Goal: Task Accomplishment & Management: Manage account settings

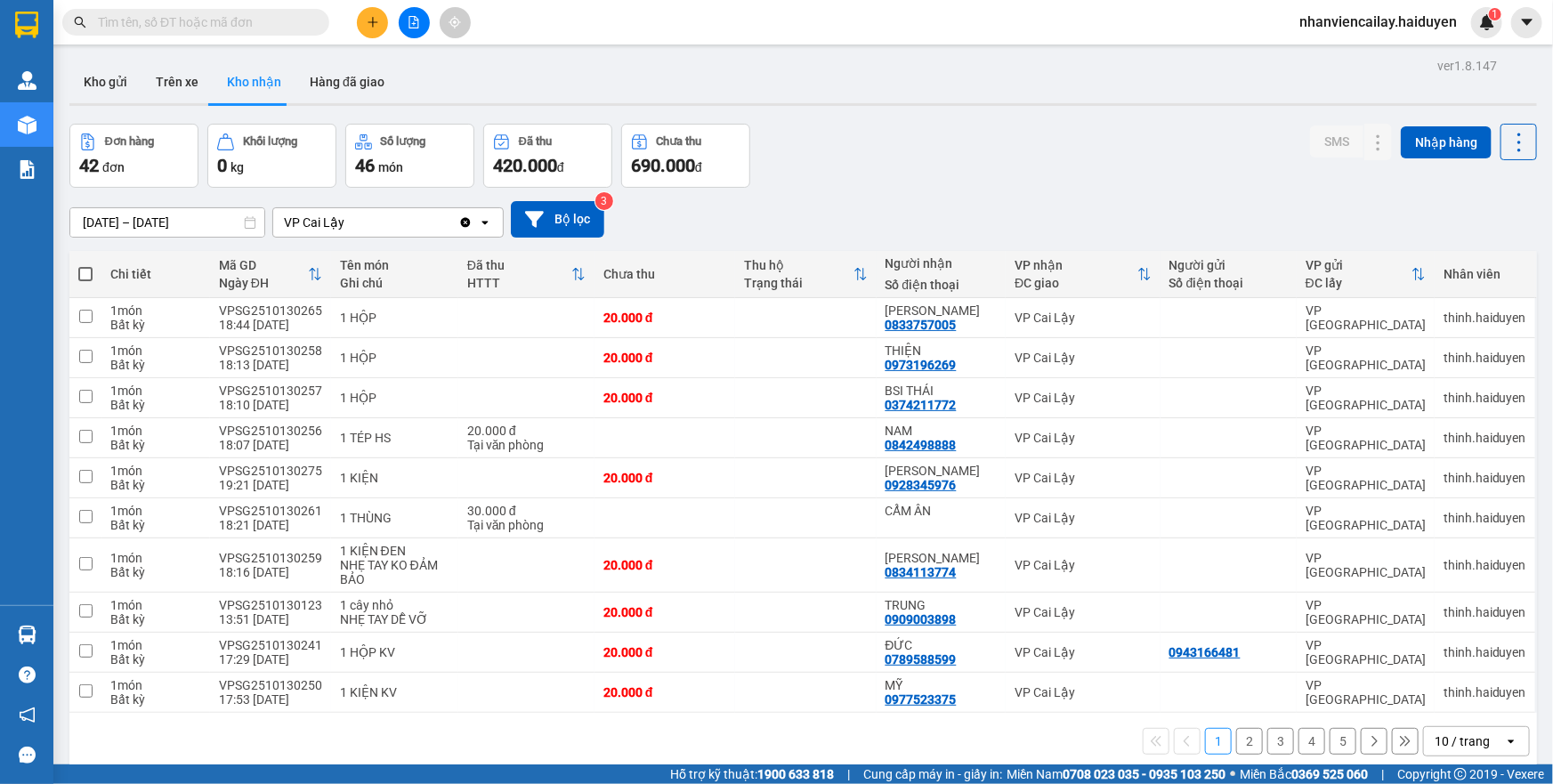
click at [1339, 21] on span "nhanviencailay.haiduyen" at bounding box center [1378, 21] width 186 height 22
click at [1325, 51] on span "Đăng xuất" at bounding box center [1387, 55] width 147 height 20
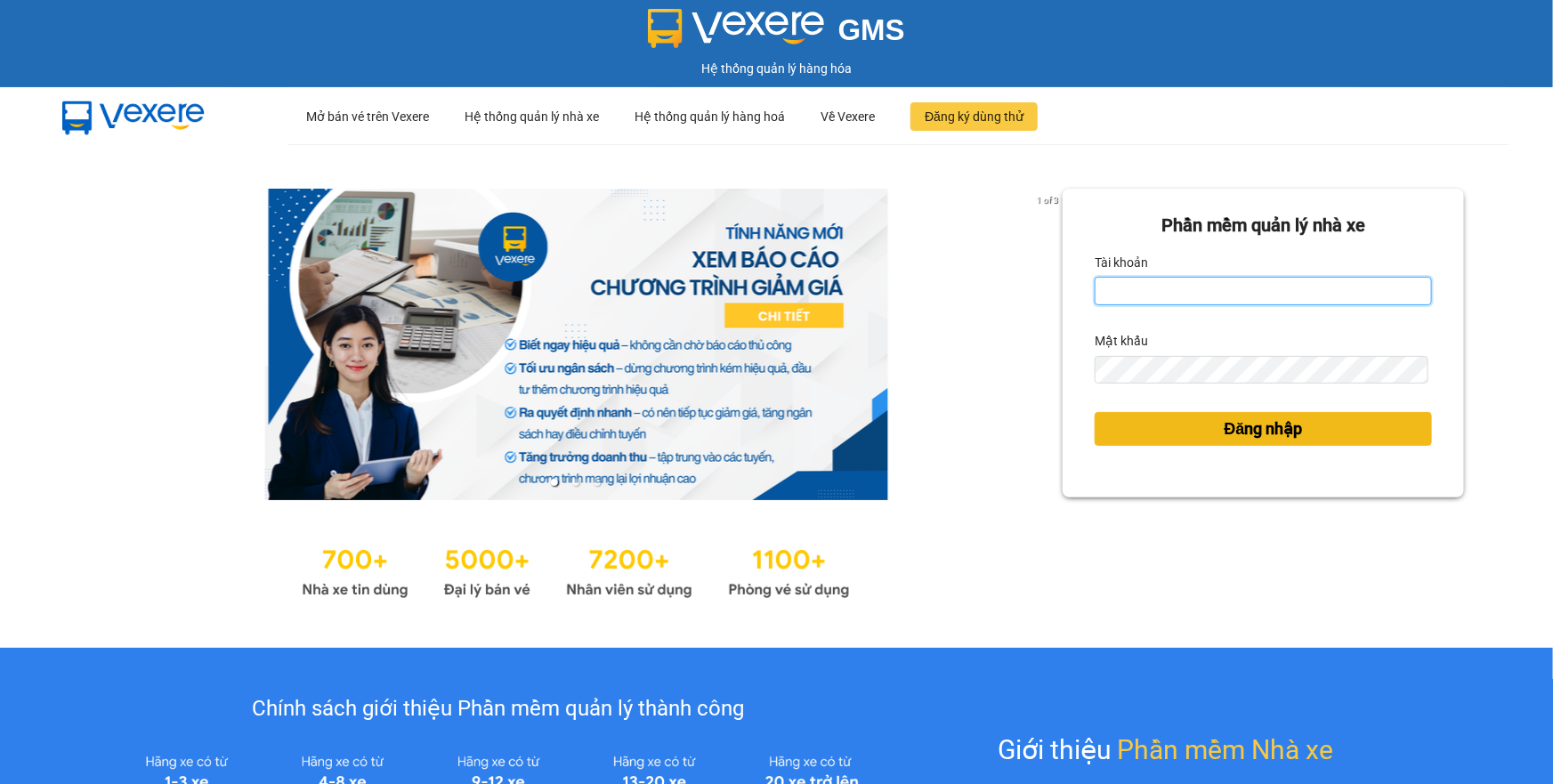
type input "bichtuyen25.haiduyen"
click at [1148, 431] on button "Đăng nhập" at bounding box center [1263, 429] width 337 height 34
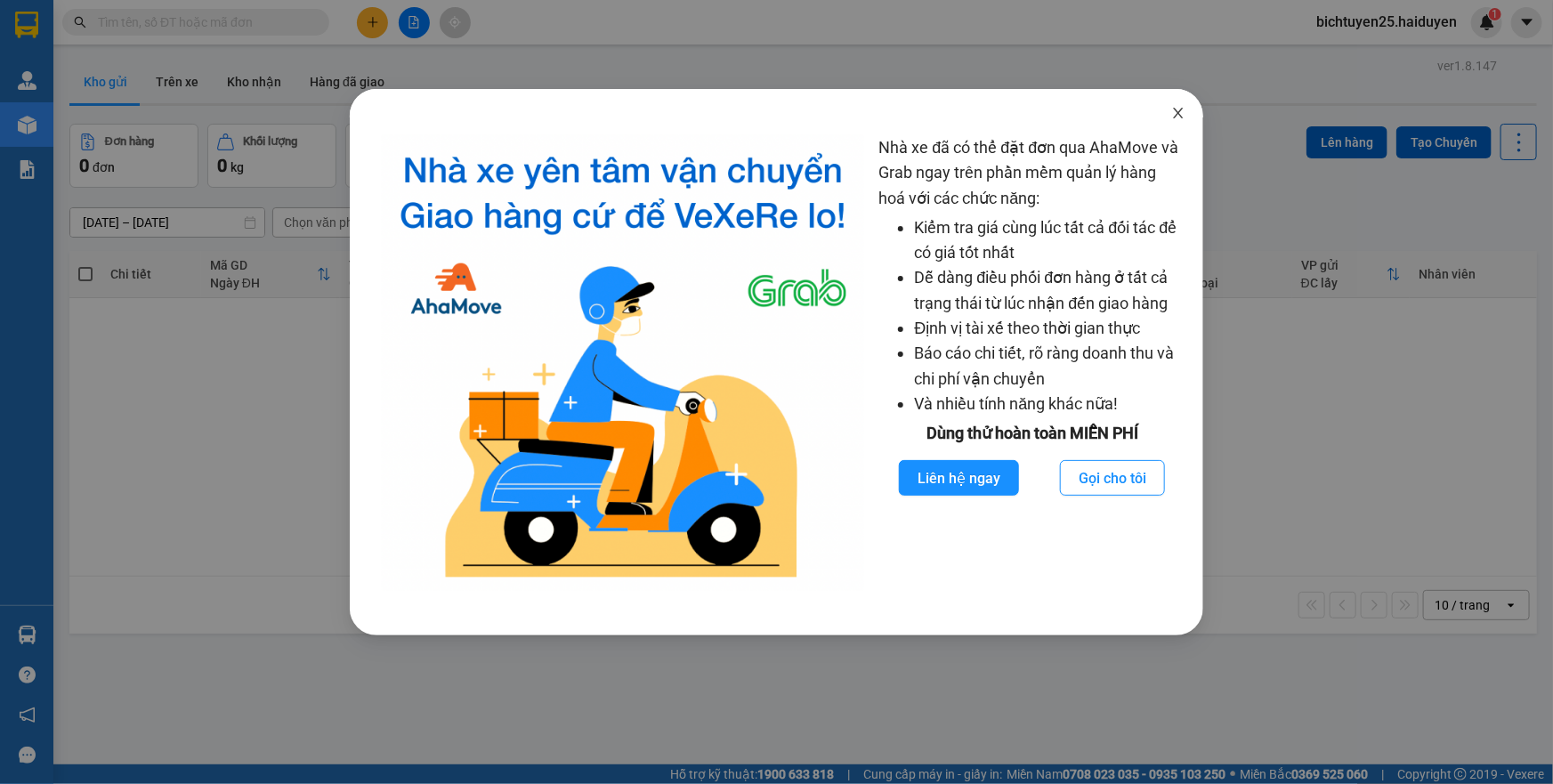
click at [1178, 111] on icon "close" at bounding box center [1178, 113] width 14 height 14
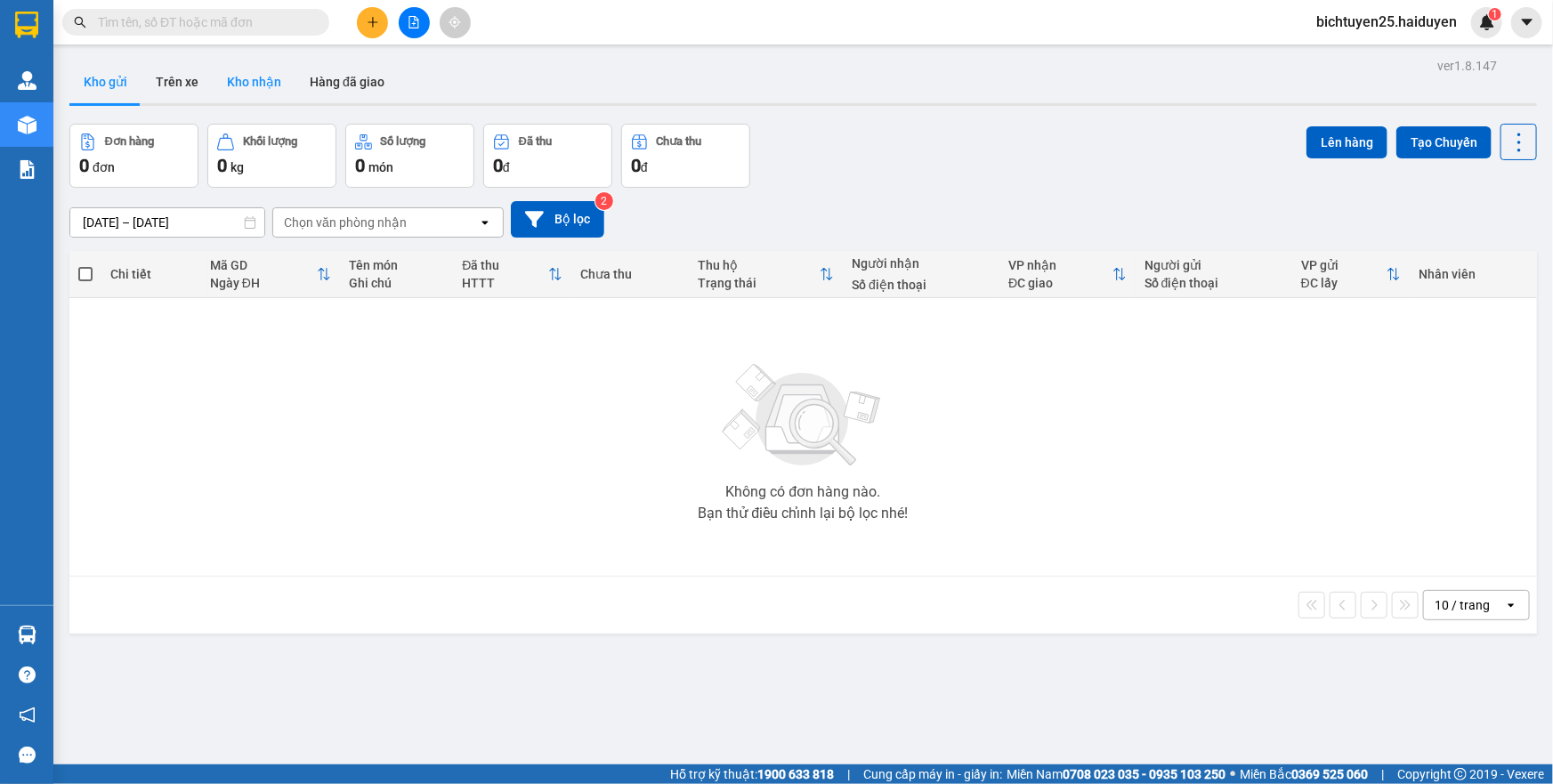
click at [250, 90] on button "Kho nhận" at bounding box center [254, 81] width 82 height 43
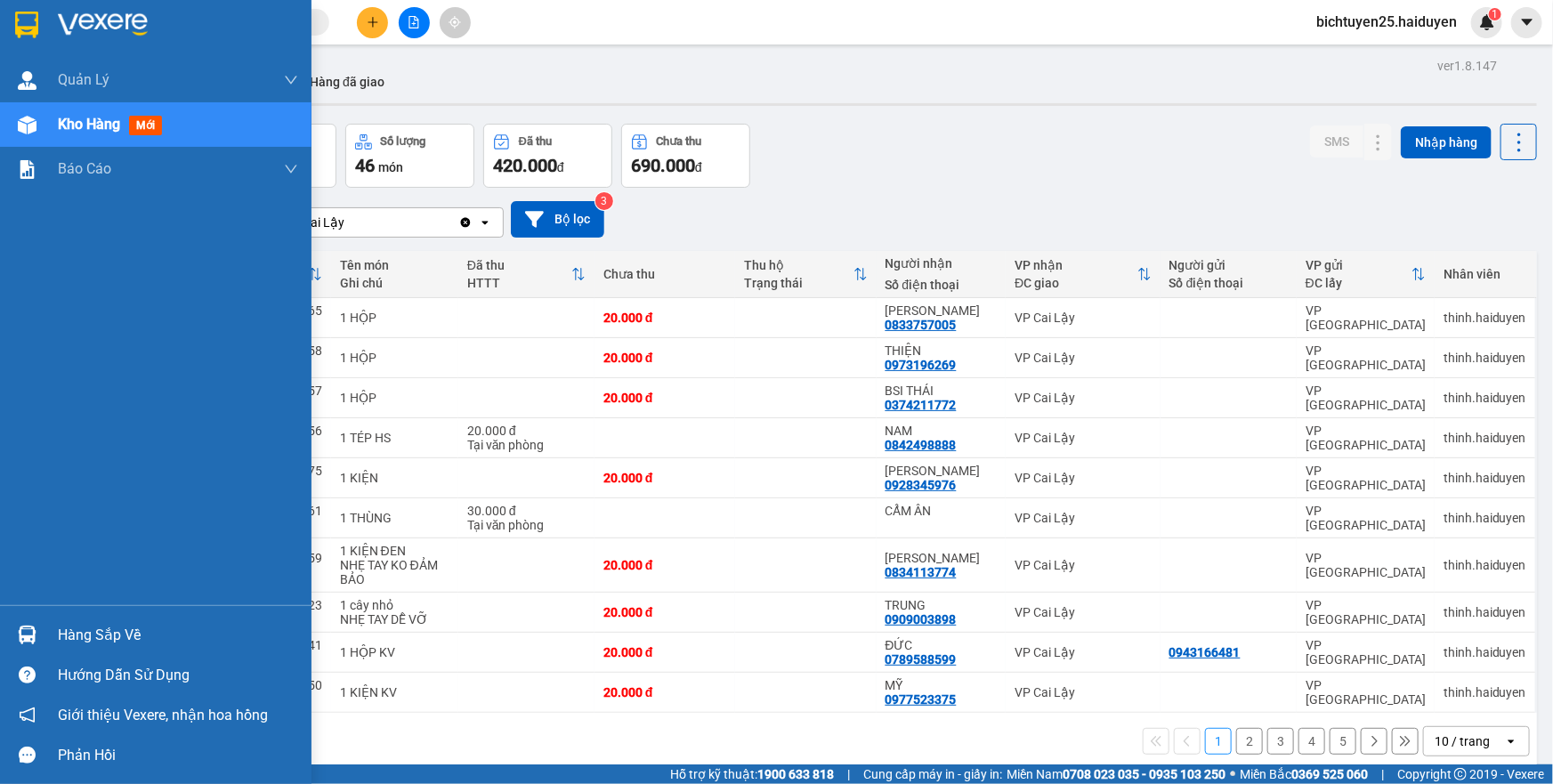
drag, startPoint x: 0, startPoint y: 681, endPoint x: 0, endPoint y: 443, distance: 238.0
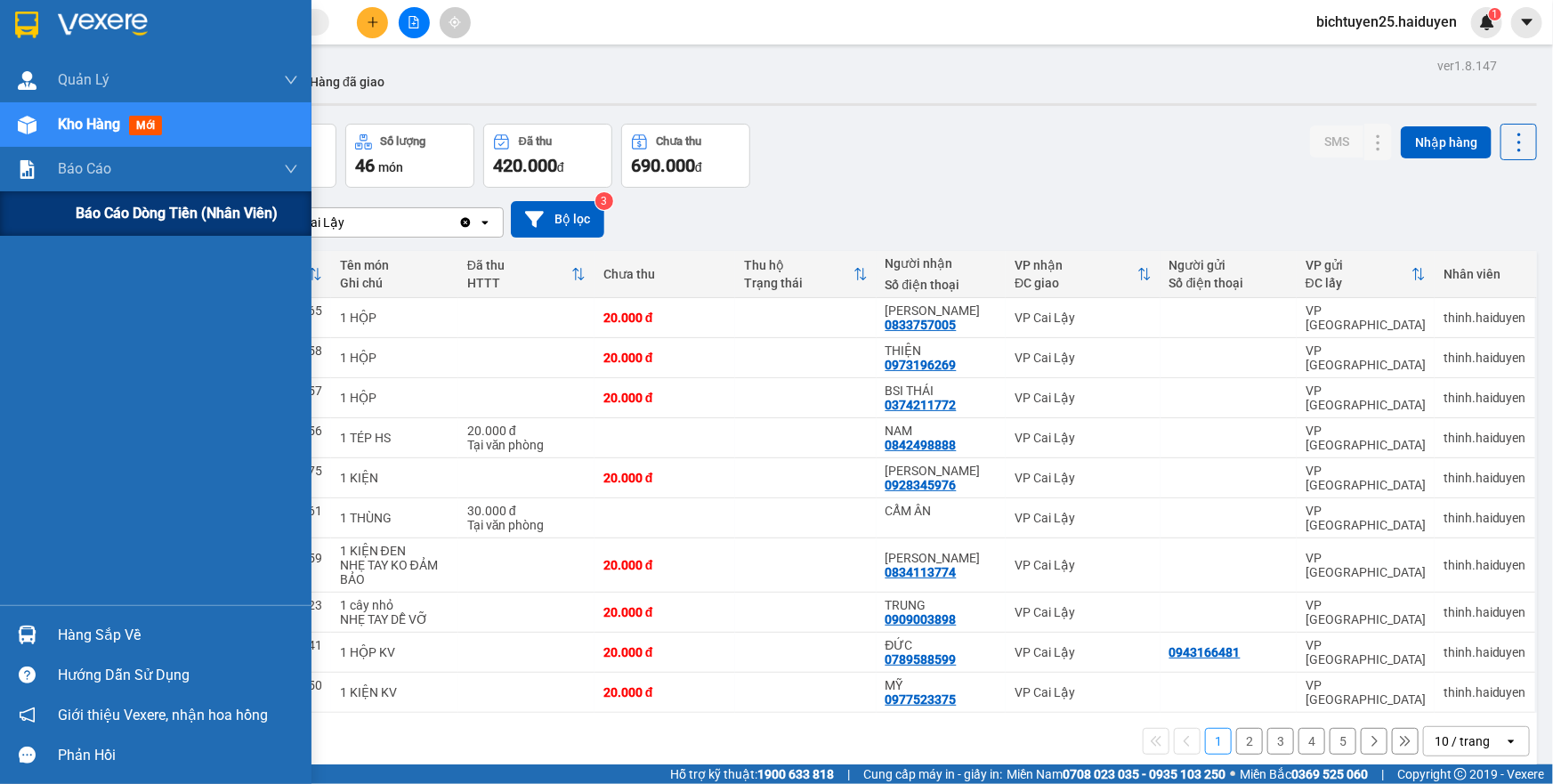
click at [62, 203] on div "Báo cáo dòng tiền (nhân viên)" at bounding box center [155, 213] width 312 height 45
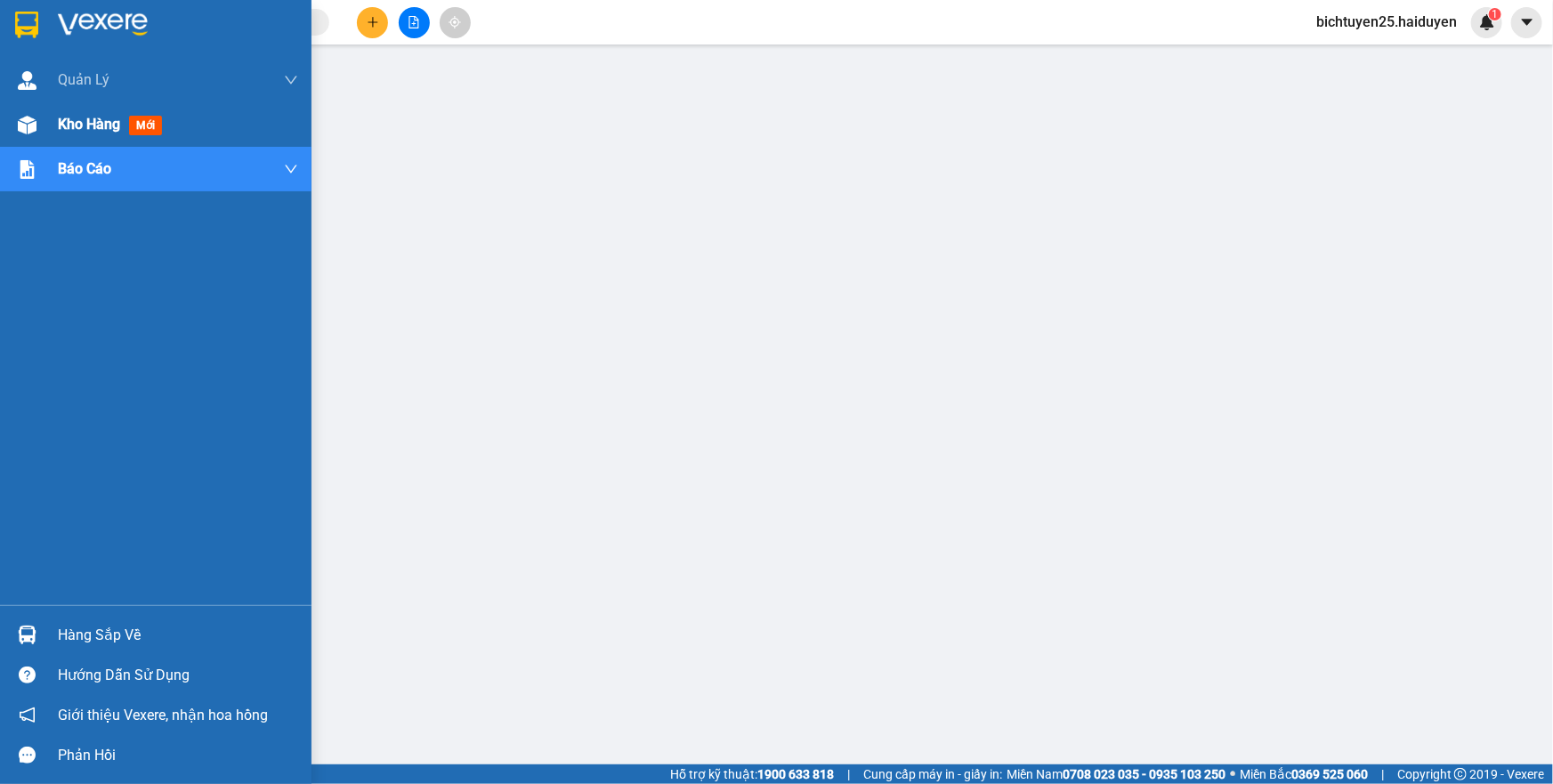
click at [71, 126] on span "Kho hàng" at bounding box center [89, 124] width 62 height 17
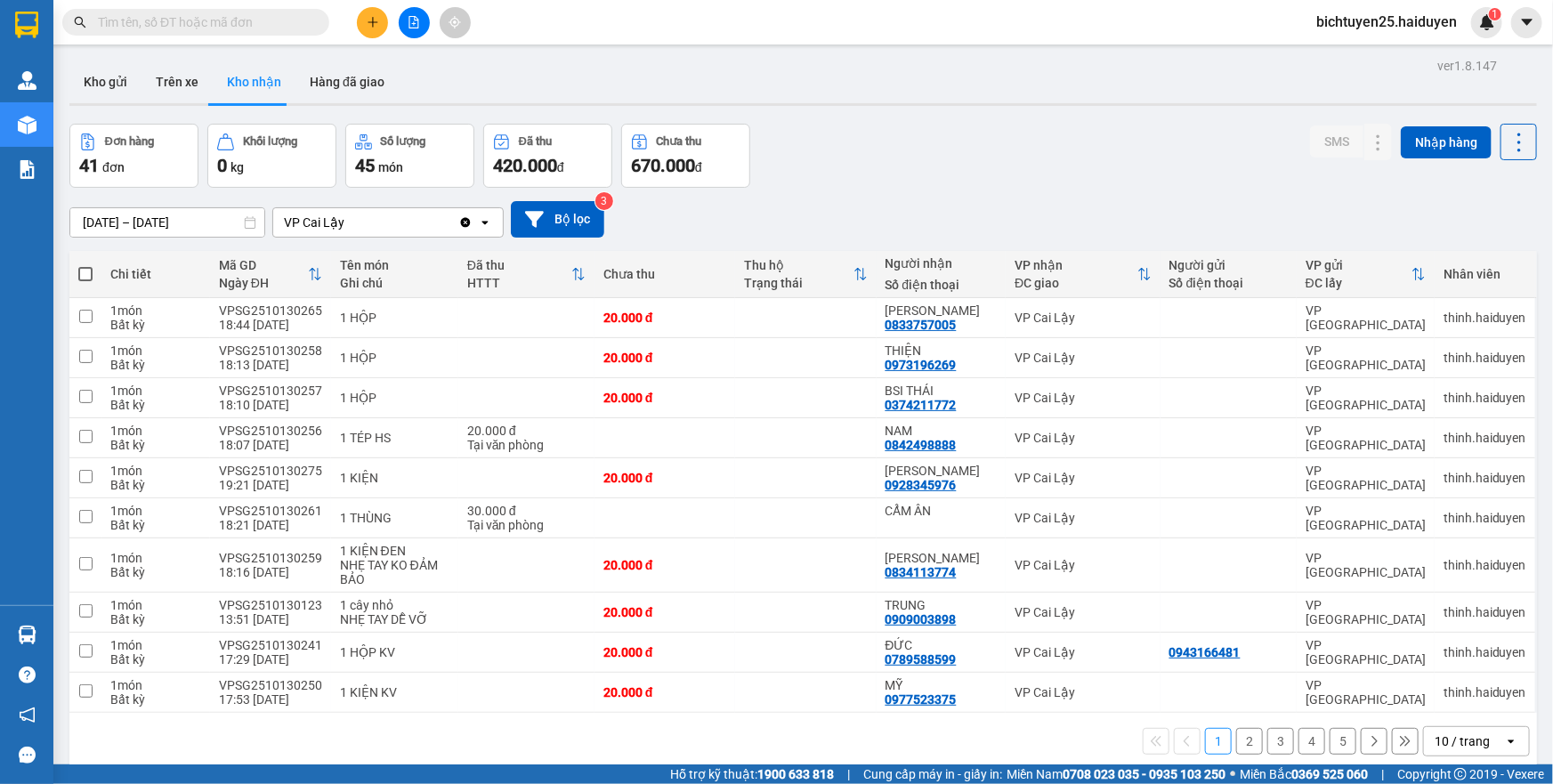
click at [1467, 745] on div "10 / trang" at bounding box center [1462, 741] width 55 height 18
click at [1446, 697] on span "100 / trang" at bounding box center [1456, 701] width 64 height 18
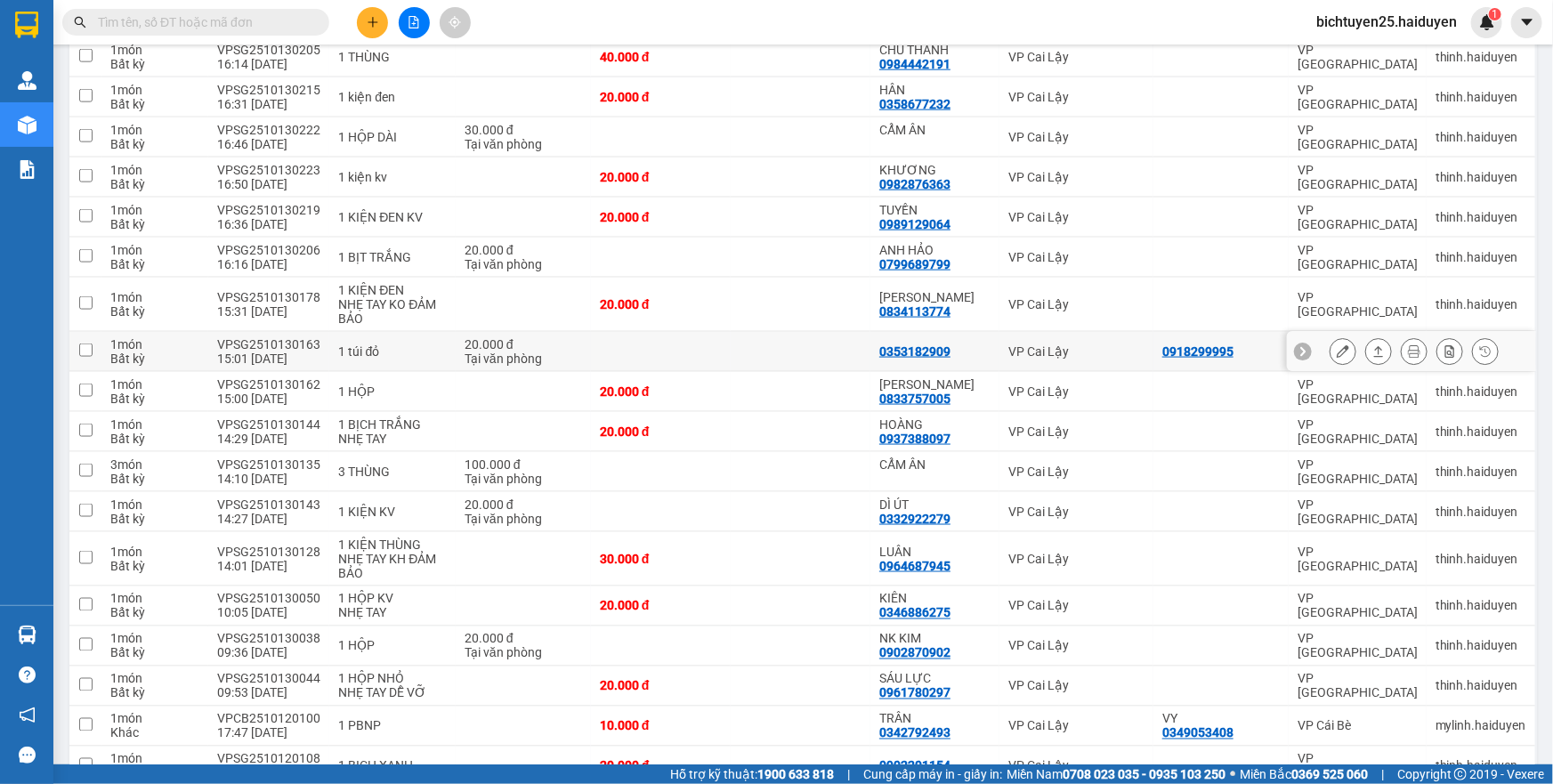
scroll to position [1132, 0]
click at [190, 26] on input "text" at bounding box center [203, 22] width 210 height 20
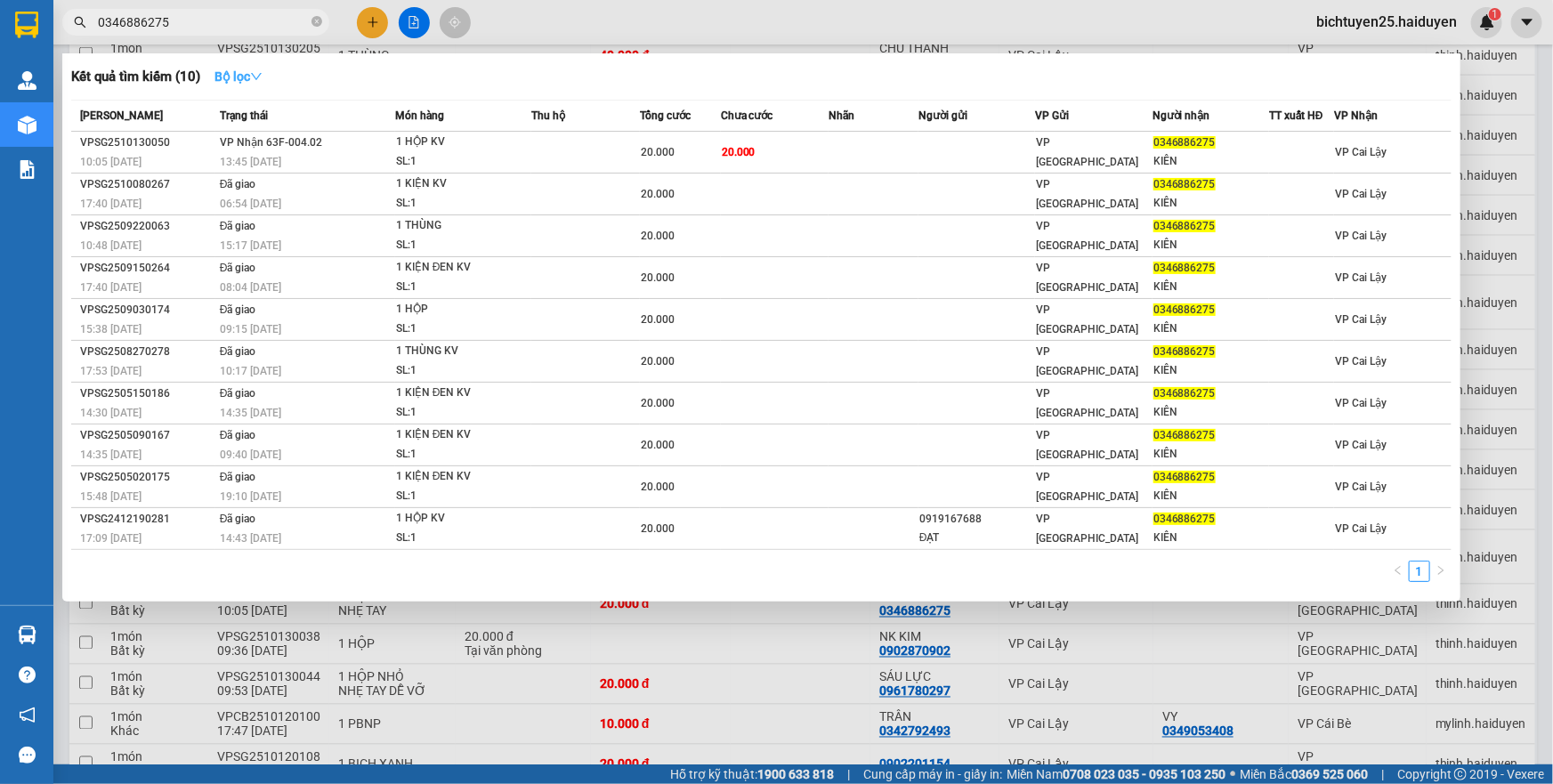
type input "0346886275"
click at [248, 86] on button "Bộ lọc" at bounding box center [238, 77] width 77 height 28
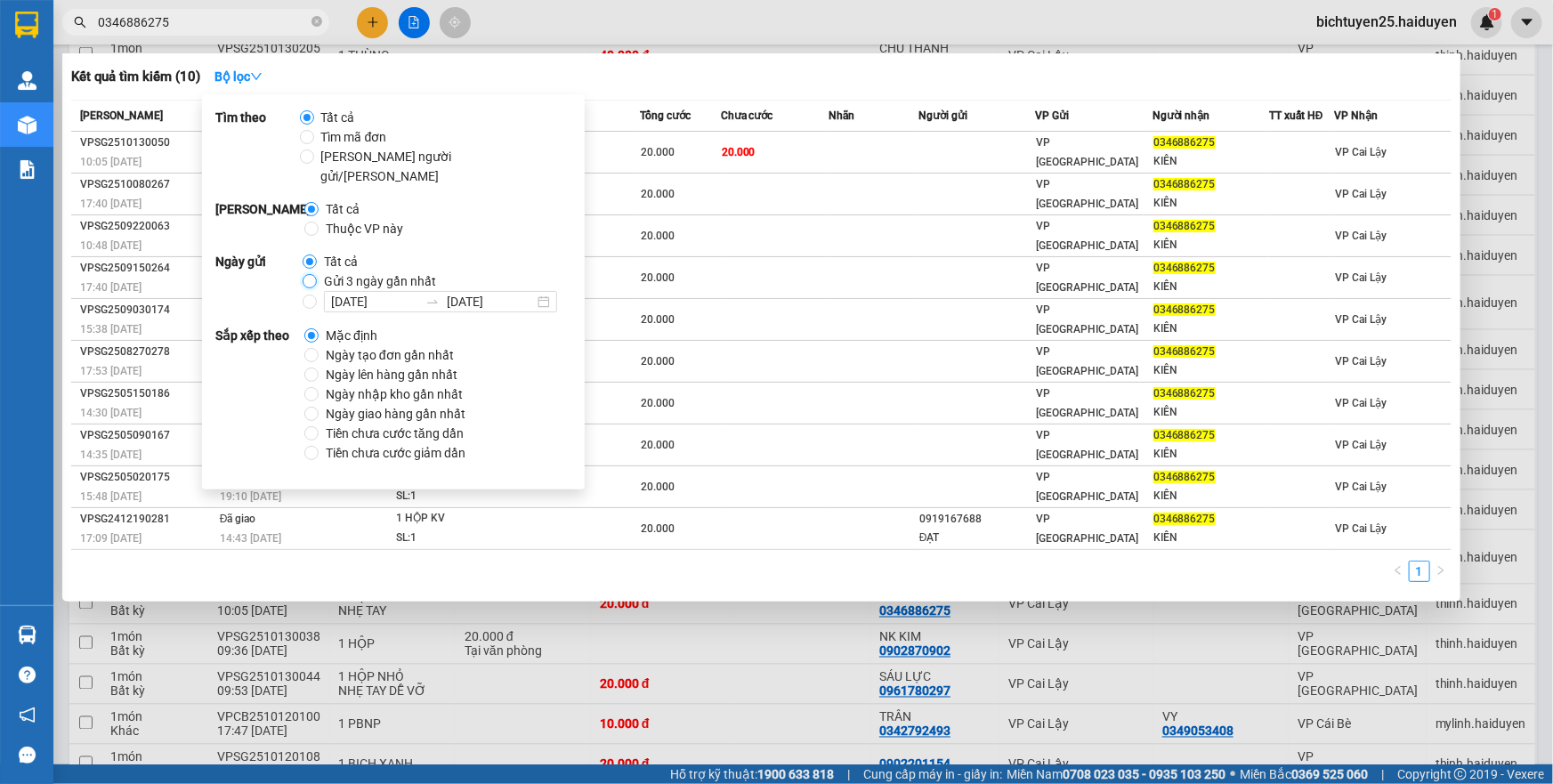
click at [309, 274] on input "Gửi 3 ngày gần nhất" at bounding box center [310, 280] width 14 height 14
radio input "true"
radio input "false"
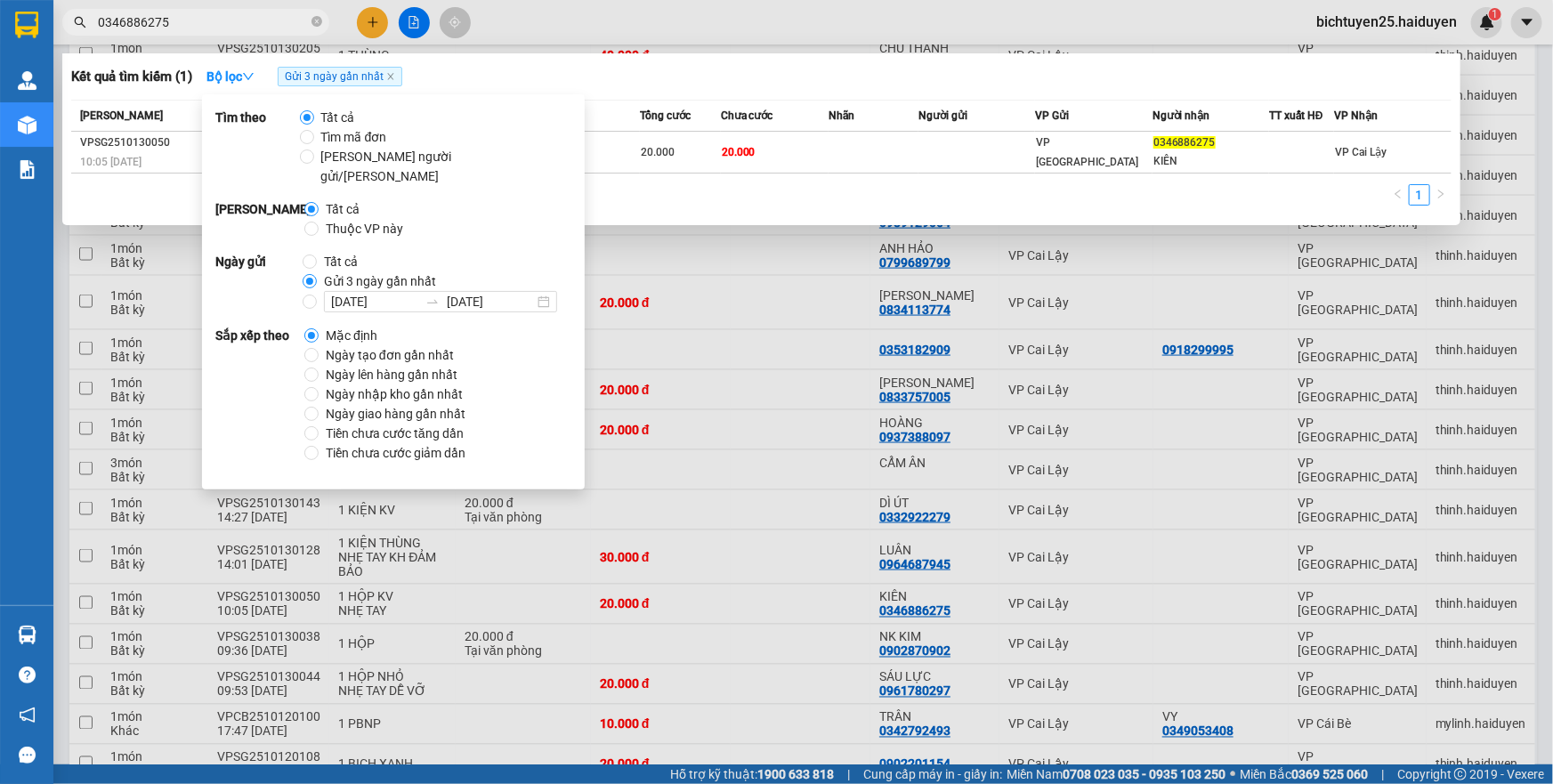
click at [649, 89] on div "Kết quả tìm kiếm ( 1 ) Bộ lọc Gửi 3 ngày gần nhất" at bounding box center [761, 77] width 1381 height 28
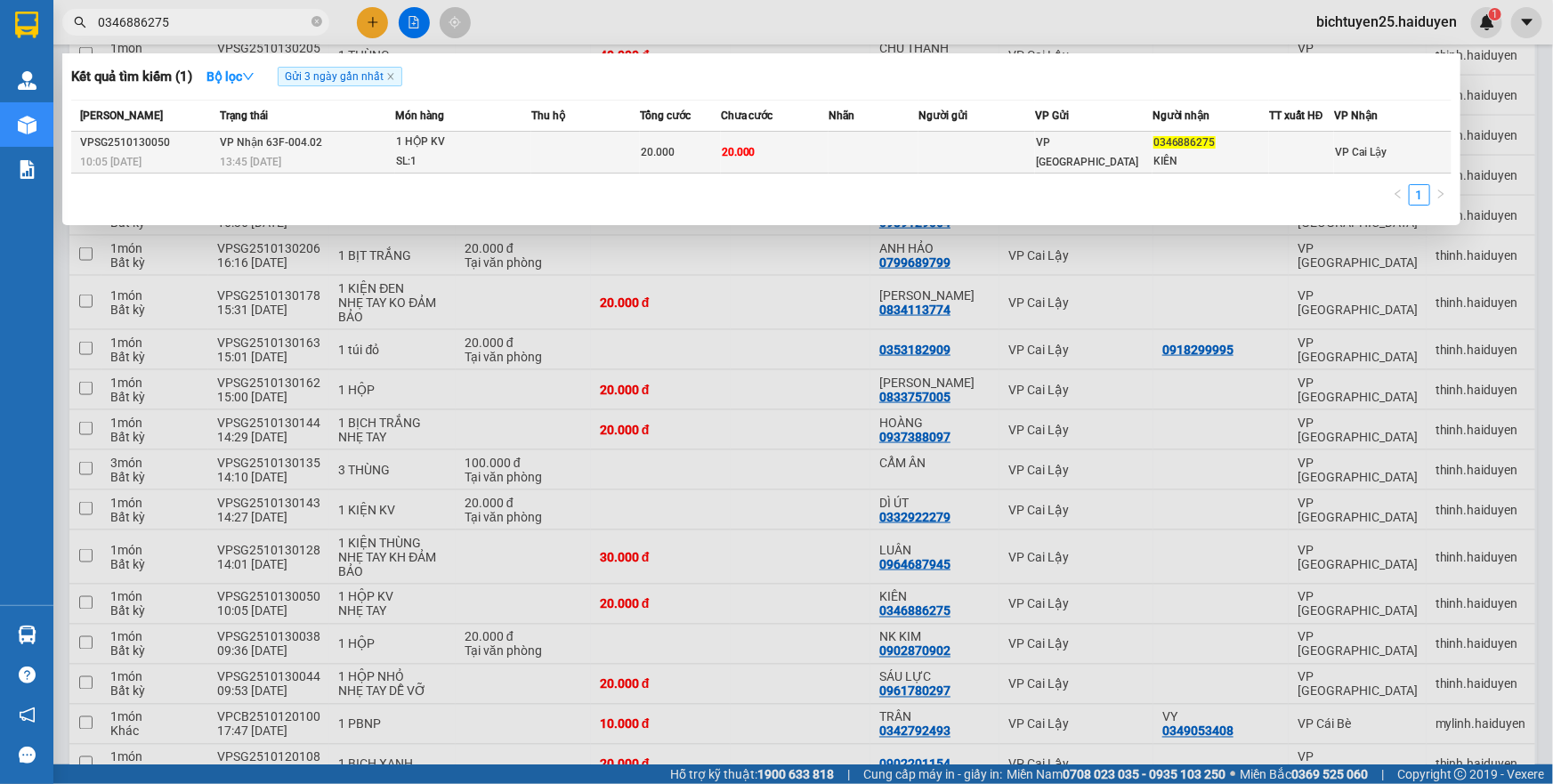
click at [659, 150] on span "20.000" at bounding box center [658, 151] width 34 height 12
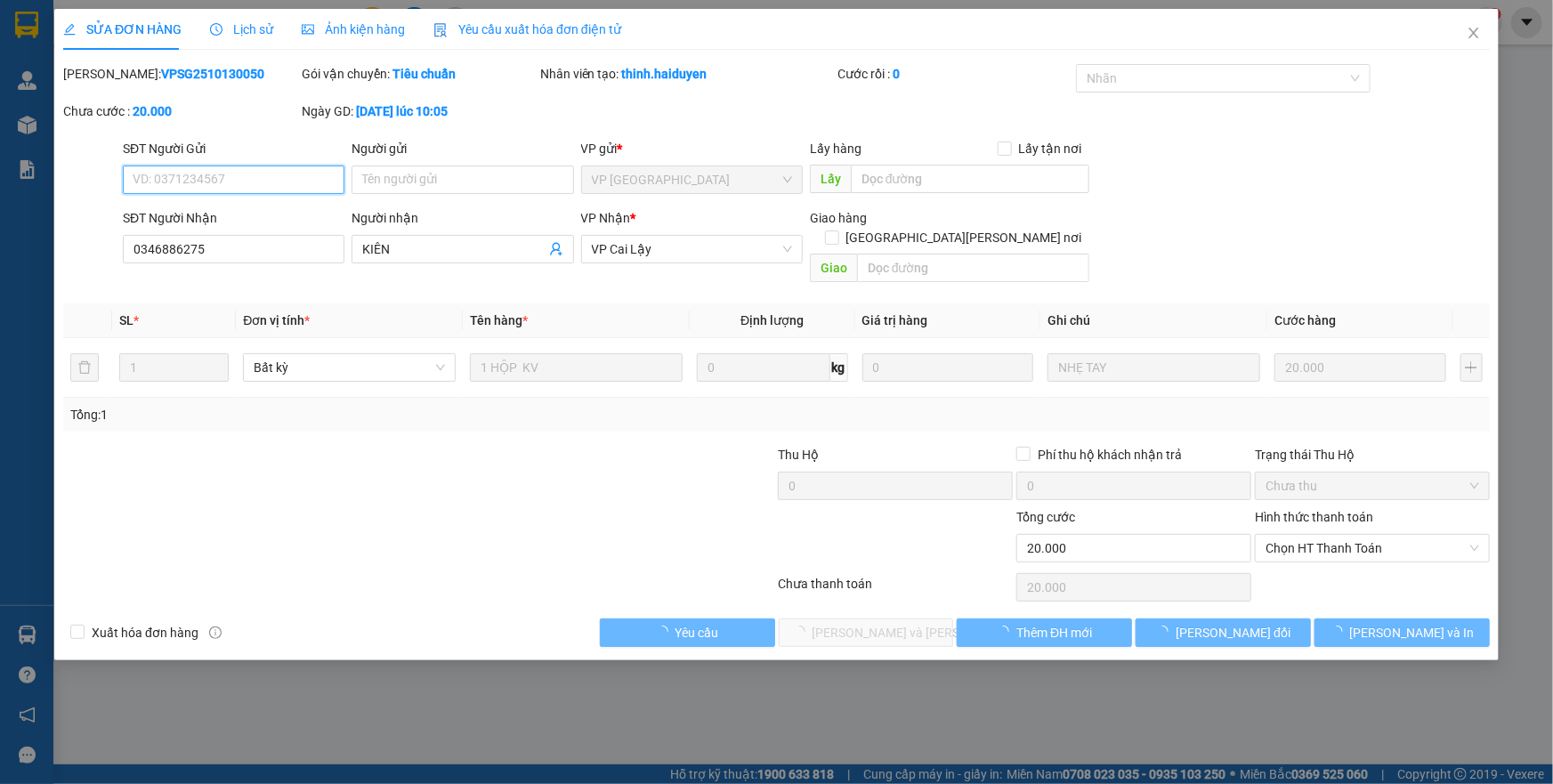
type input "0346886275"
type input "KIÊN"
type input "0"
type input "20.000"
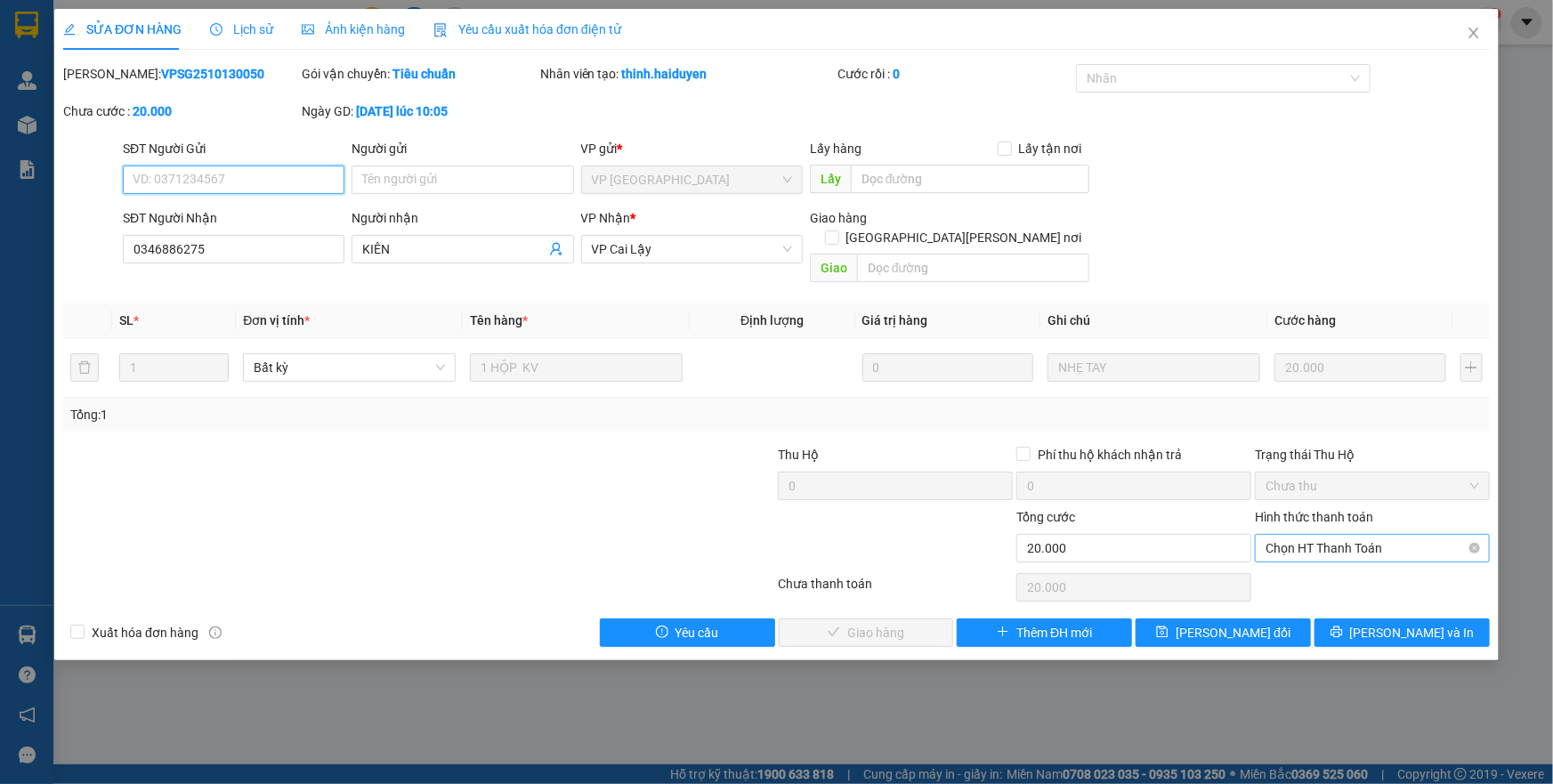
click at [1356, 535] on span "Chọn HT Thanh Toán" at bounding box center [1373, 548] width 214 height 27
click at [1340, 567] on div "Tại văn phòng" at bounding box center [1373, 563] width 214 height 20
type input "0"
click at [932, 618] on button "Lưu và Giao hàng" at bounding box center [866, 633] width 175 height 28
